Goal: Find specific fact

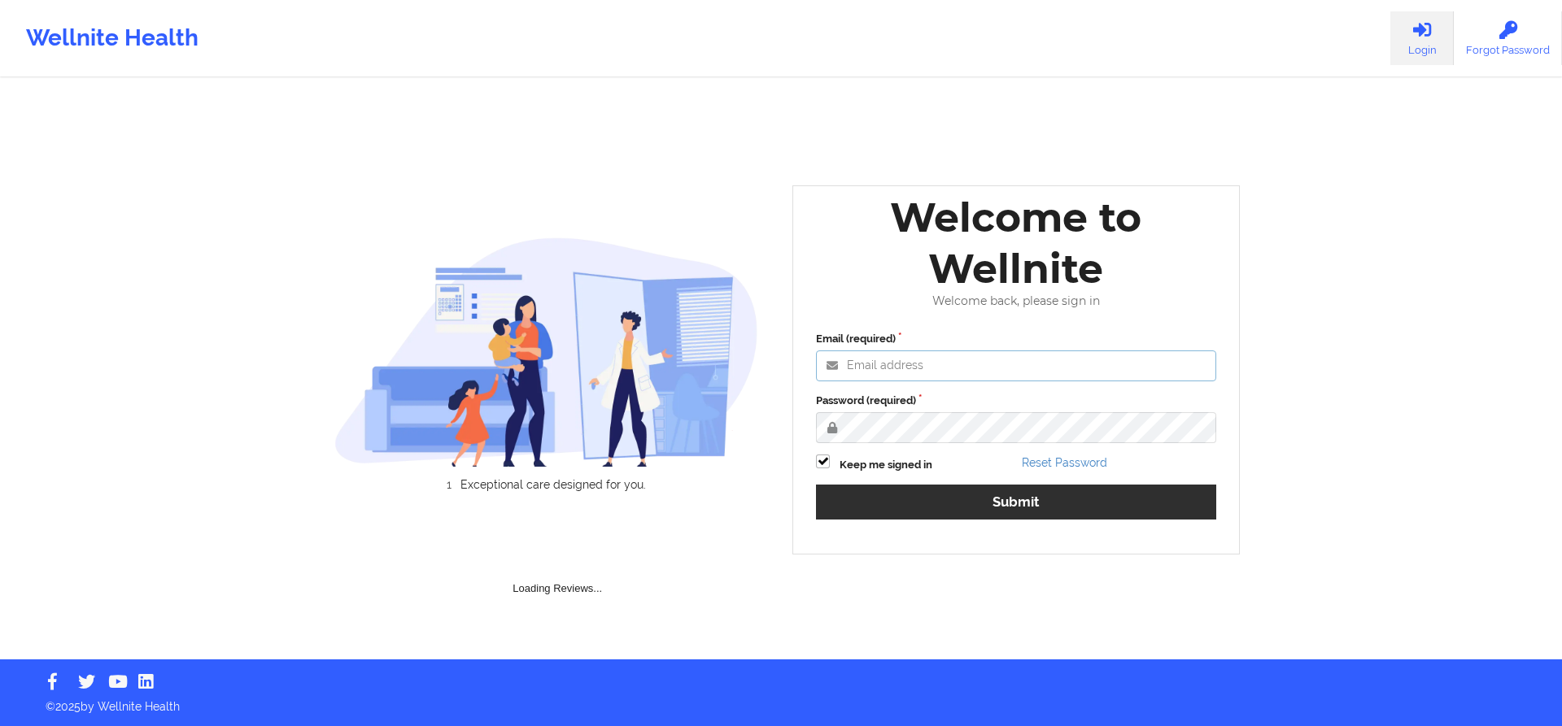
type input "[PERSON_NAME][EMAIL_ADDRESS][DOMAIN_NAME]"
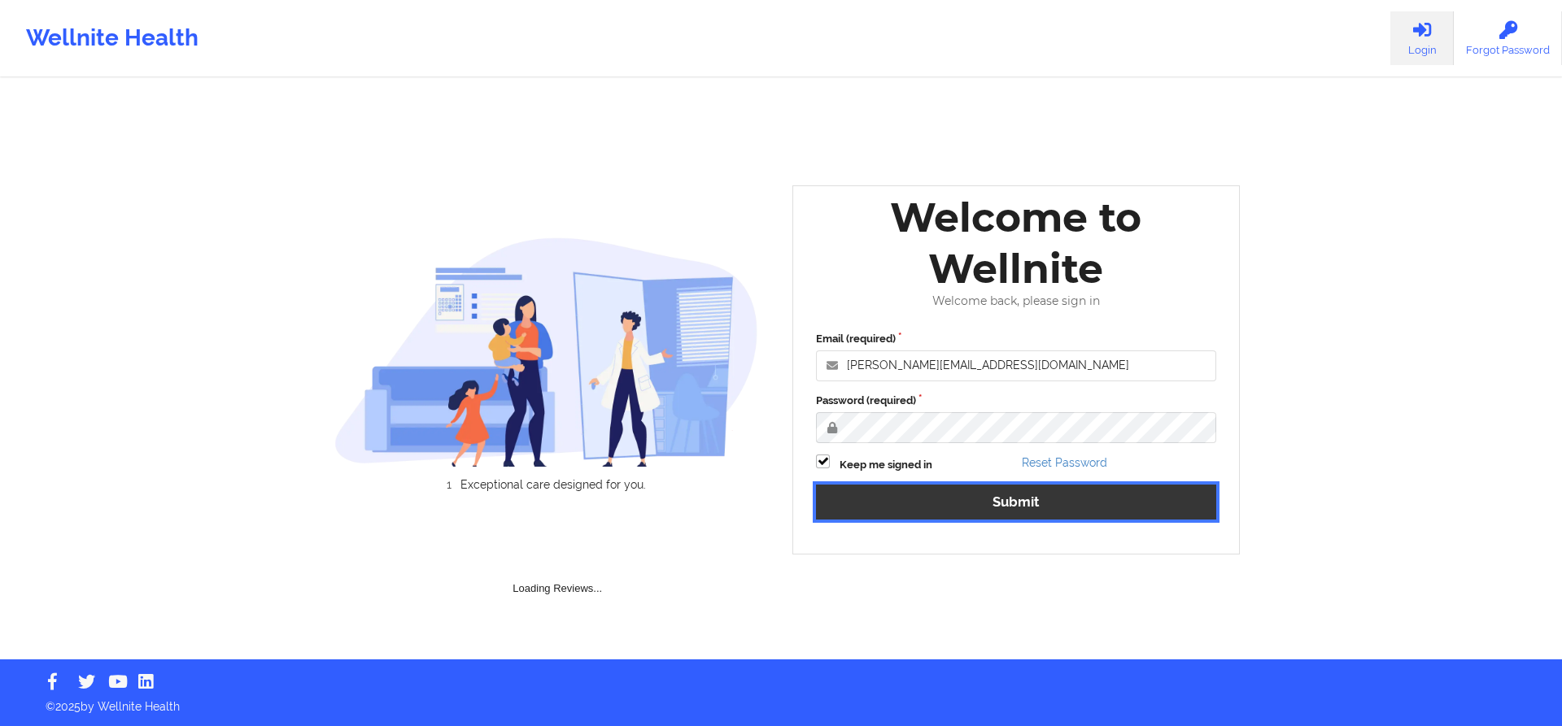
click at [891, 499] on button "Submit" at bounding box center [1016, 502] width 400 height 35
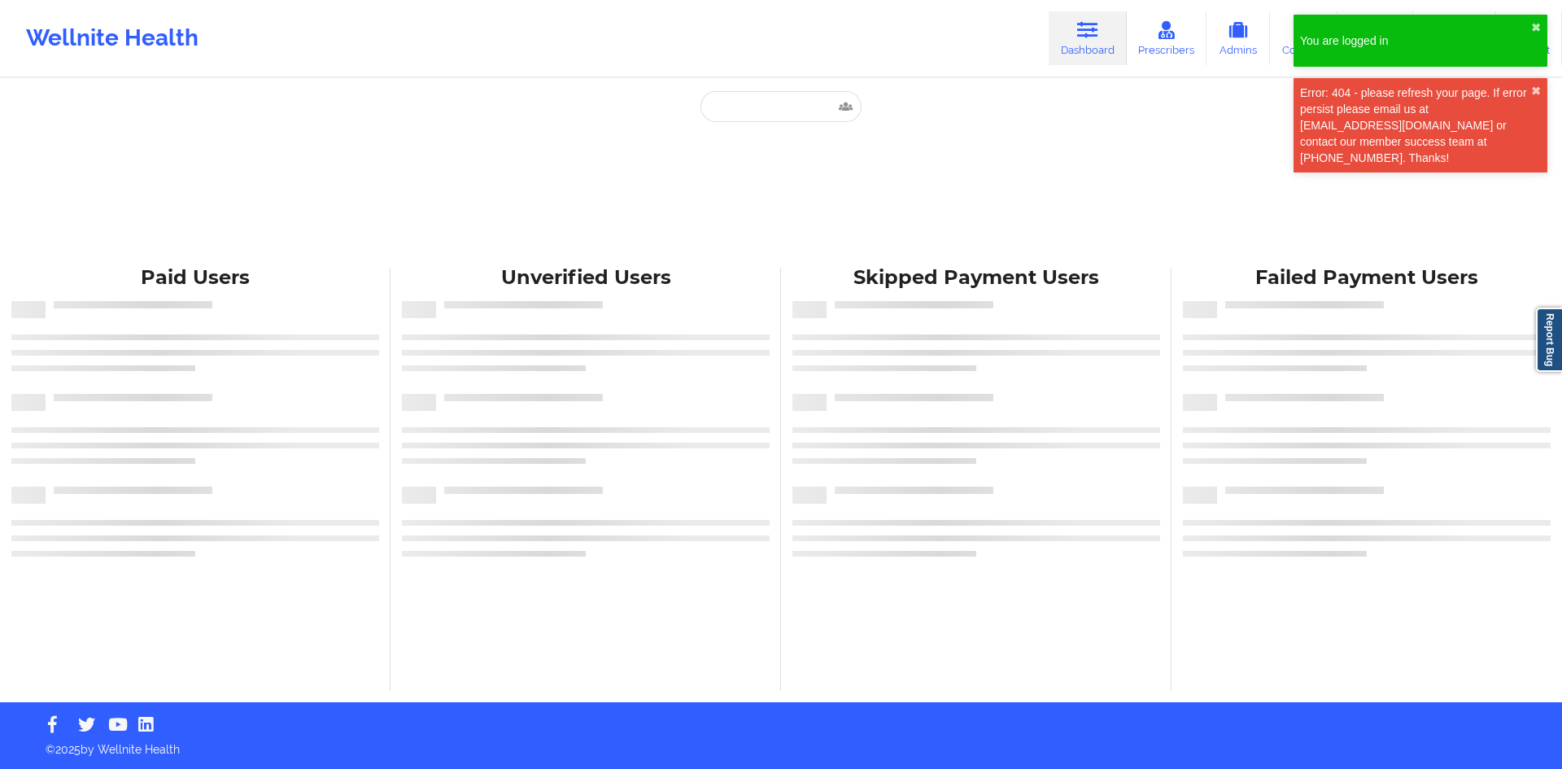
click at [768, 124] on div "Paid Unverified Skipped Failed" at bounding box center [780, 173] width 325 height 165
click at [768, 111] on input "text" at bounding box center [780, 106] width 161 height 31
paste input "[PERSON_NAME]"
type input "[PERSON_NAME]"
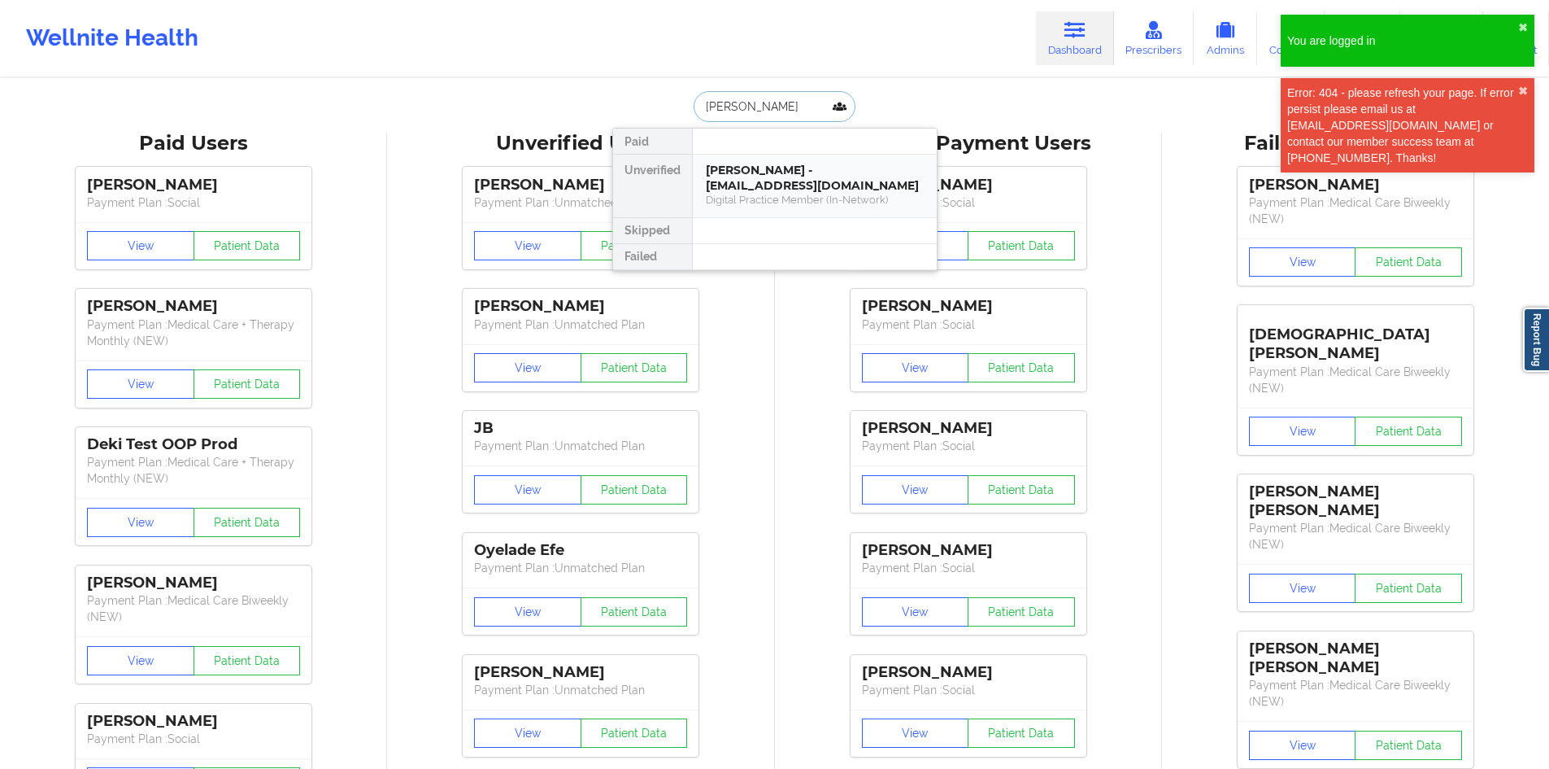
click at [776, 164] on div "[PERSON_NAME] - [EMAIL_ADDRESS][DOMAIN_NAME]" at bounding box center [815, 178] width 218 height 30
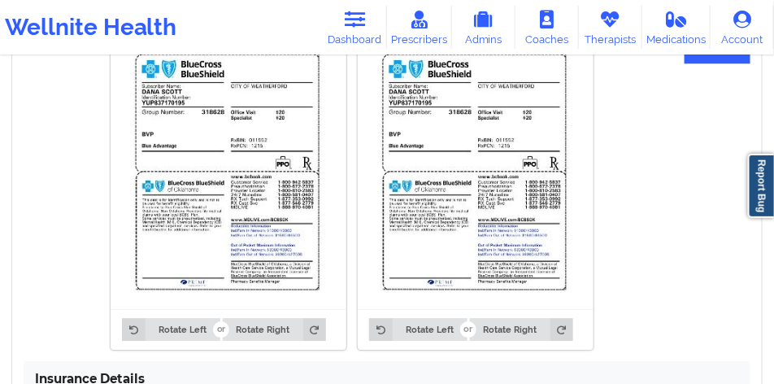
scroll to position [1092, 0]
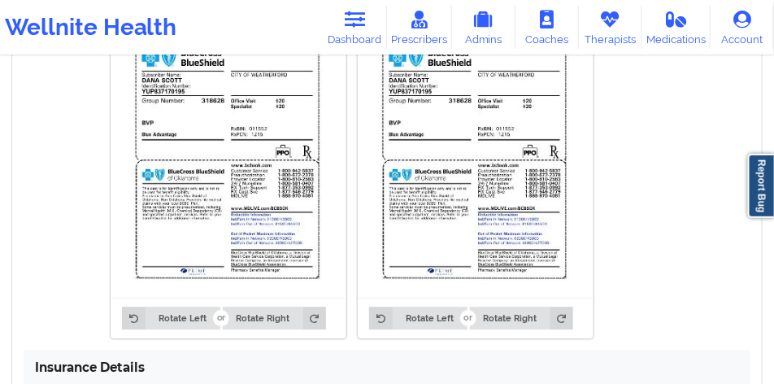
click at [512, 181] on img at bounding box center [475, 157] width 213 height 258
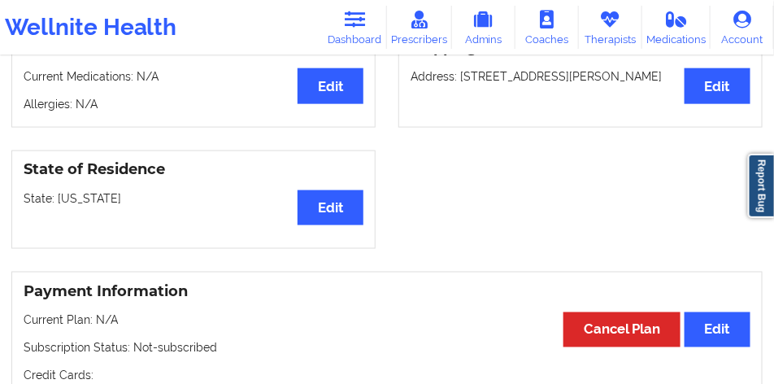
scroll to position [451, 0]
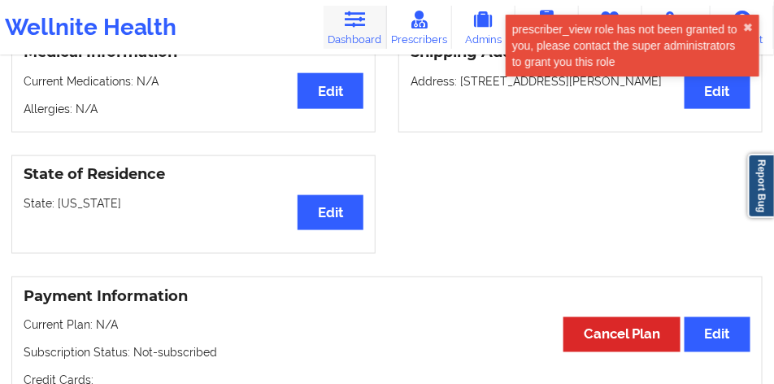
click at [368, 35] on link "Dashboard" at bounding box center [355, 27] width 63 height 43
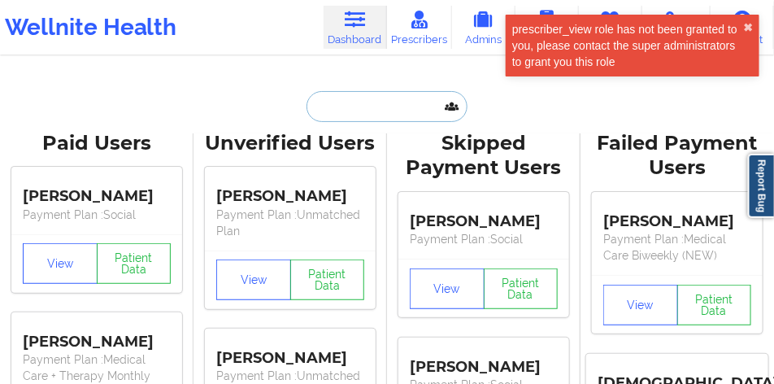
click at [394, 116] on input "text" at bounding box center [387, 106] width 161 height 31
paste input "[PERSON_NAME]"
type input "[PERSON_NAME]"
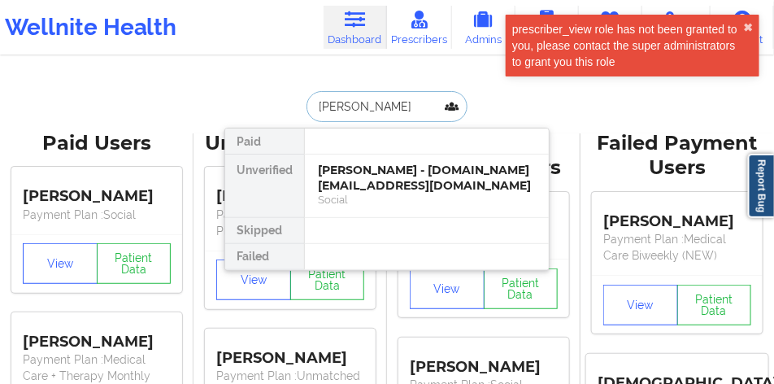
click at [361, 180] on div "[PERSON_NAME] - [DOMAIN_NAME][EMAIL_ADDRESS][DOMAIN_NAME]" at bounding box center [427, 178] width 218 height 30
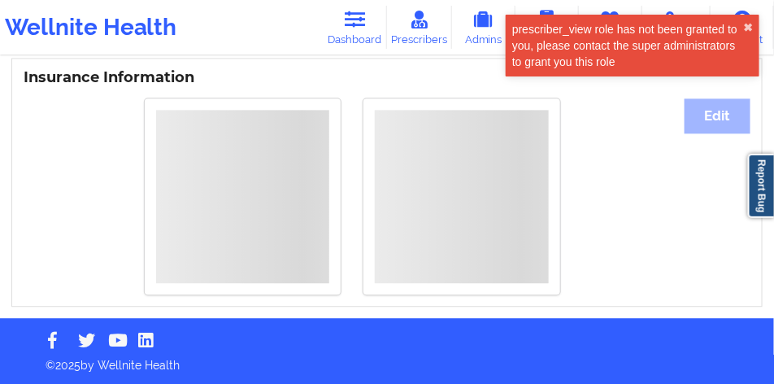
scroll to position [1201, 0]
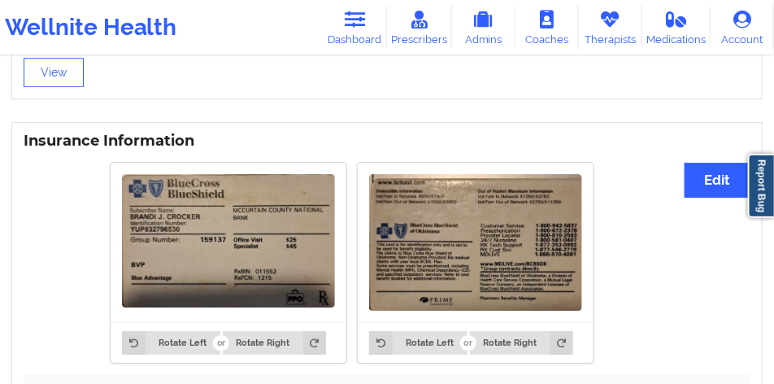
click at [497, 238] on img at bounding box center [475, 242] width 213 height 137
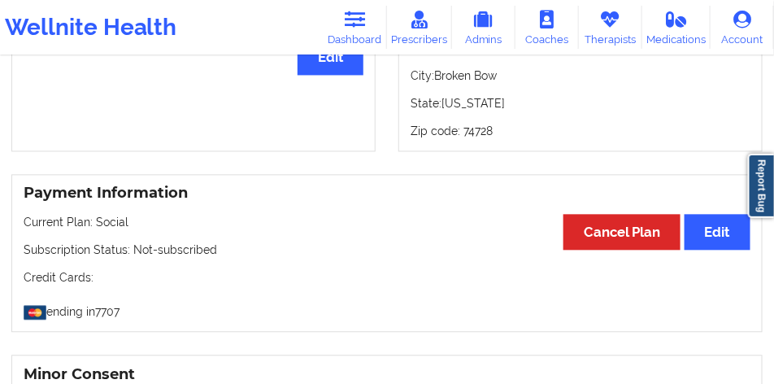
scroll to position [795, 0]
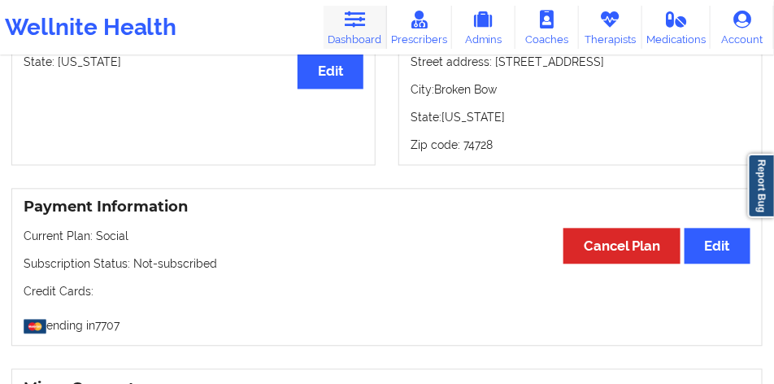
drag, startPoint x: 352, startPoint y: 40, endPoint x: 339, endPoint y: 46, distance: 14.2
click at [352, 40] on link "Dashboard" at bounding box center [355, 27] width 63 height 43
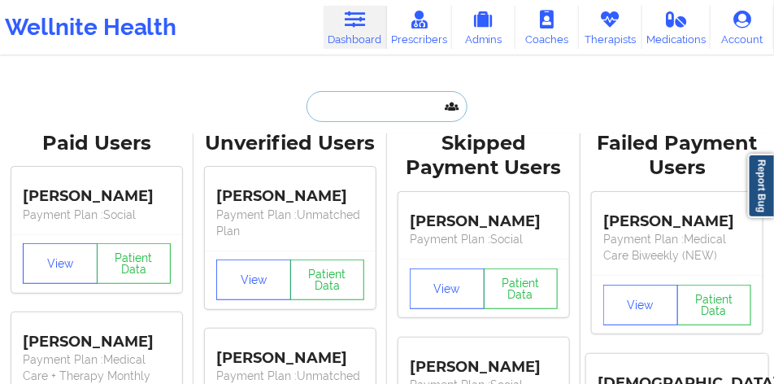
click at [331, 117] on input "text" at bounding box center [387, 106] width 161 height 31
paste input "[PERSON_NAME]"
type input "[PERSON_NAME]"
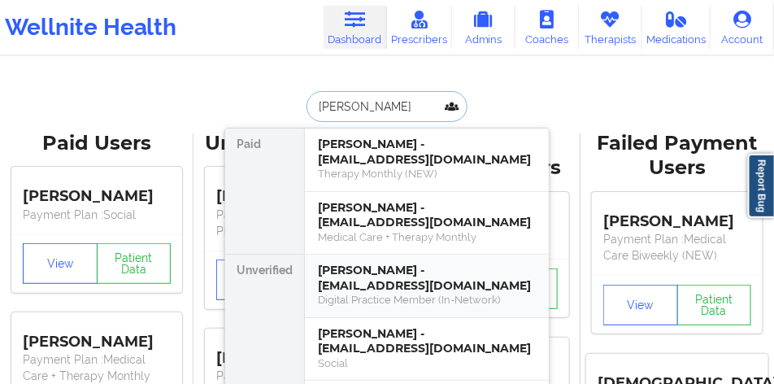
click at [388, 282] on div "[PERSON_NAME] - [EMAIL_ADDRESS][DOMAIN_NAME]" at bounding box center [427, 278] width 218 height 30
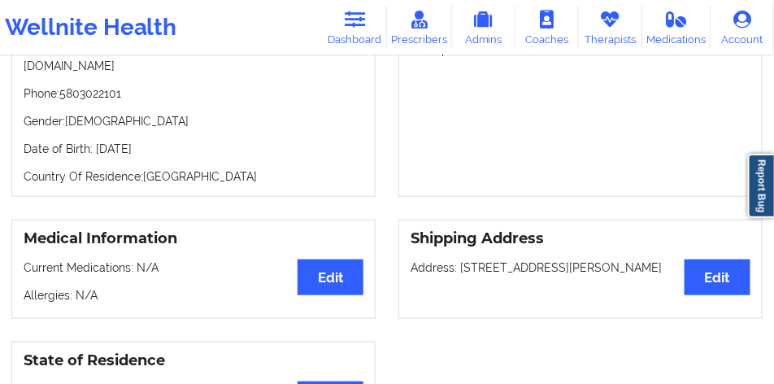
scroll to position [224, 0]
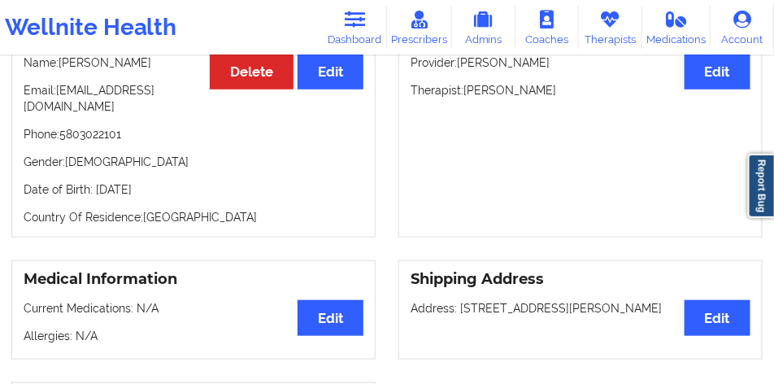
click at [105, 137] on p "Phone: [PHONE_NUMBER]" at bounding box center [194, 134] width 340 height 16
copy p "5803022101"
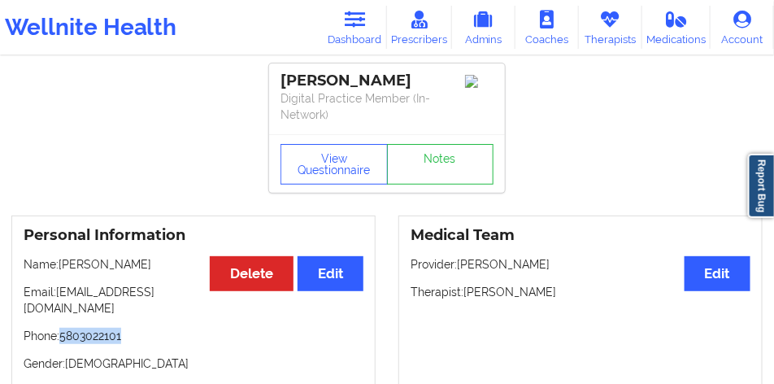
scroll to position [20, 0]
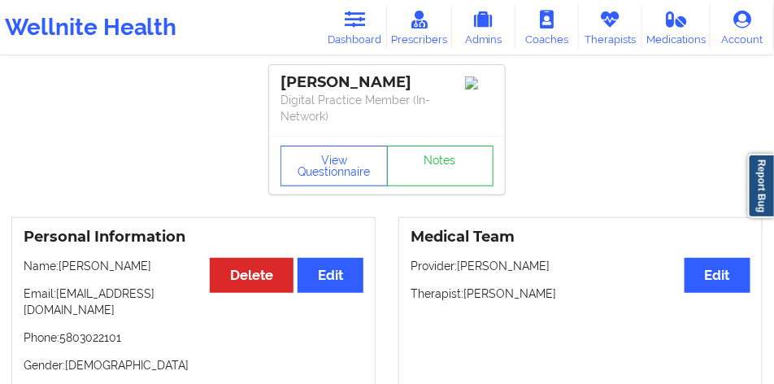
click at [111, 264] on p "Name: [PERSON_NAME]" at bounding box center [194, 266] width 340 height 16
click at [111, 265] on p "Name: [PERSON_NAME]" at bounding box center [194, 266] width 340 height 16
copy p "[PERSON_NAME]"
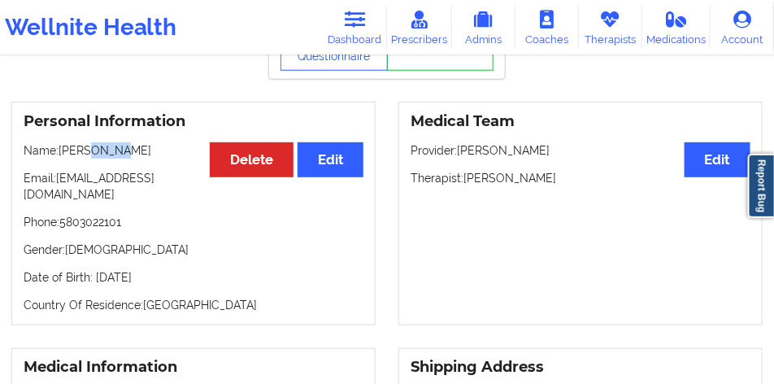
scroll to position [183, 0]
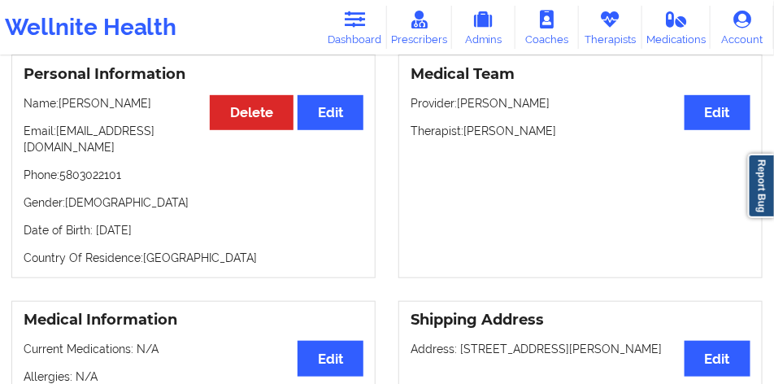
click at [159, 231] on p "Date of Birth: [DEMOGRAPHIC_DATA]" at bounding box center [194, 230] width 340 height 16
copy p "1984"
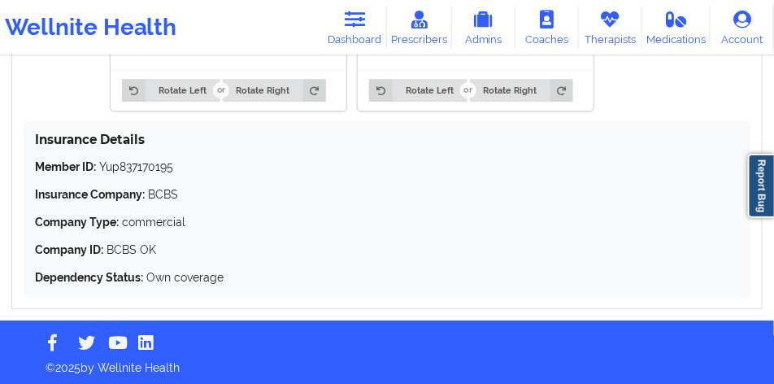
scroll to position [1322, 0]
